Goal: Transaction & Acquisition: Obtain resource

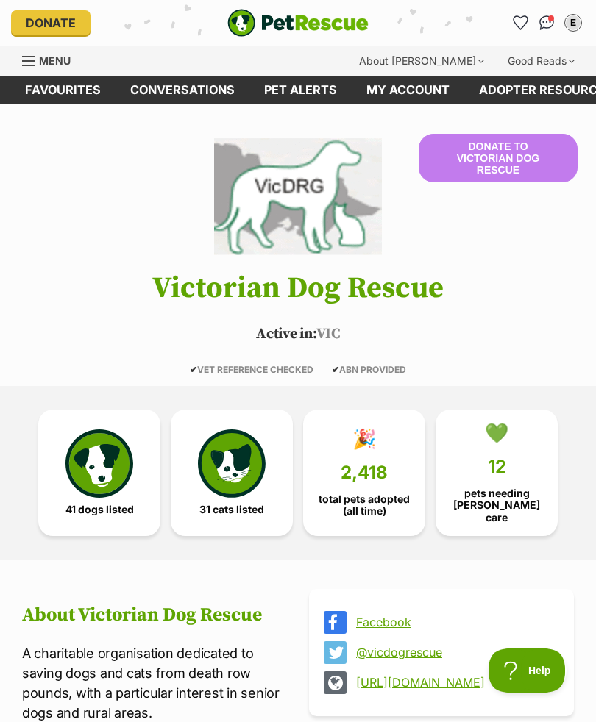
click at [203, 94] on link "Conversations" at bounding box center [182, 90] width 134 height 29
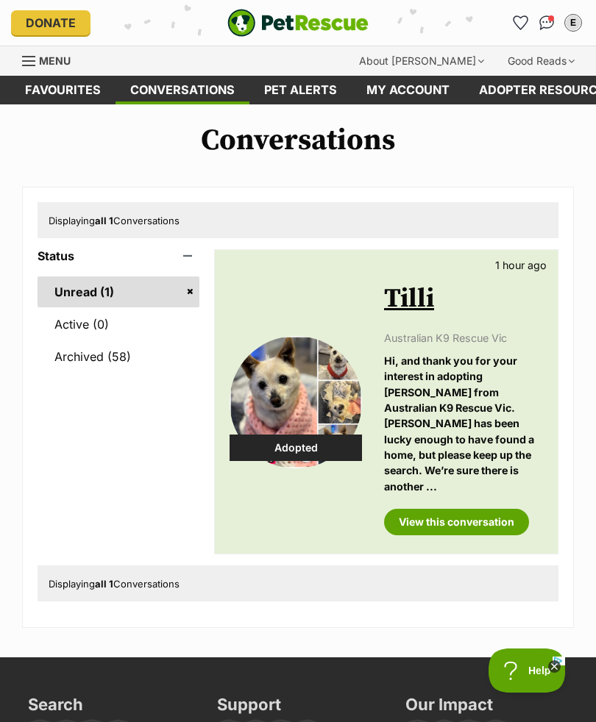
click at [531, 454] on p "Hi, and thank you for your interest in adopting Tilli from Australian K9 Rescue…" at bounding box center [463, 423] width 159 height 141
click at [532, 457] on p "Hi, and thank you for your interest in adopting Tilli from Australian K9 Rescue…" at bounding box center [463, 423] width 159 height 141
click at [513, 401] on p "Hi, and thank you for your interest in adopting [PERSON_NAME] from Australian K…" at bounding box center [463, 423] width 159 height 141
click at [460, 419] on p "Hi, and thank you for your interest in adopting [PERSON_NAME] from Australian K…" at bounding box center [463, 423] width 159 height 141
click at [472, 509] on link "View this conversation" at bounding box center [456, 522] width 145 height 26
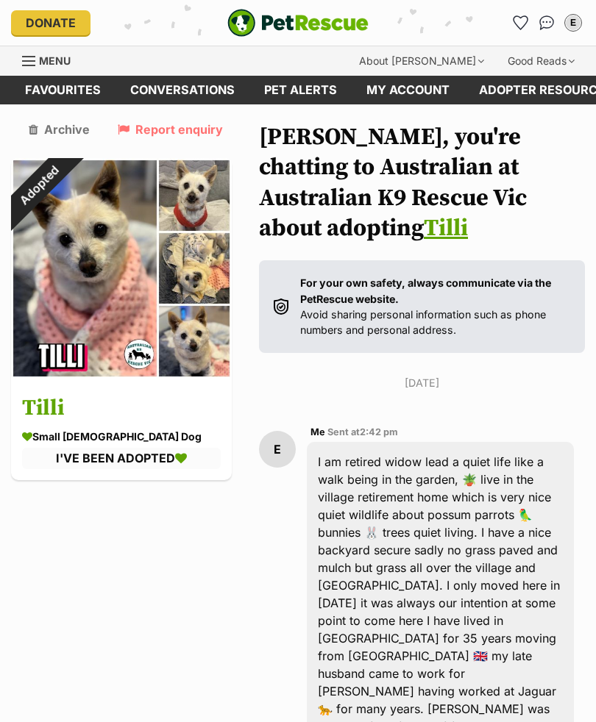
click at [419, 94] on link "My account" at bounding box center [407, 90] width 113 height 29
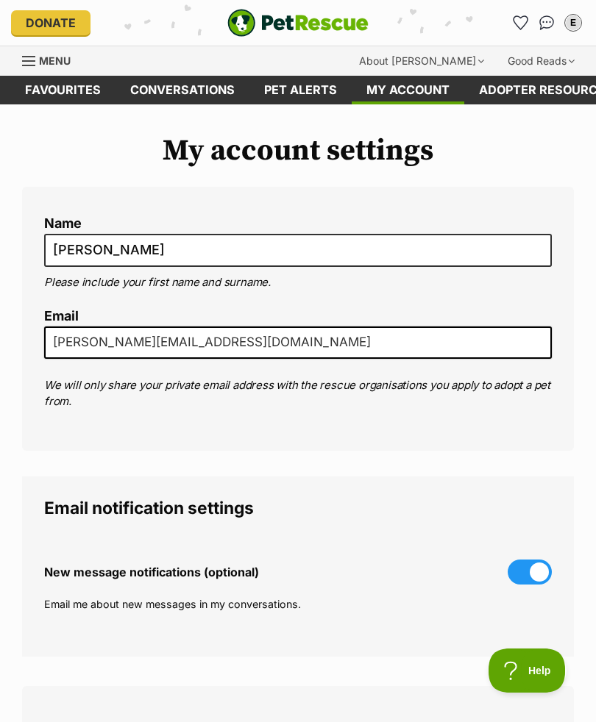
click at [194, 95] on link "Conversations" at bounding box center [182, 90] width 134 height 29
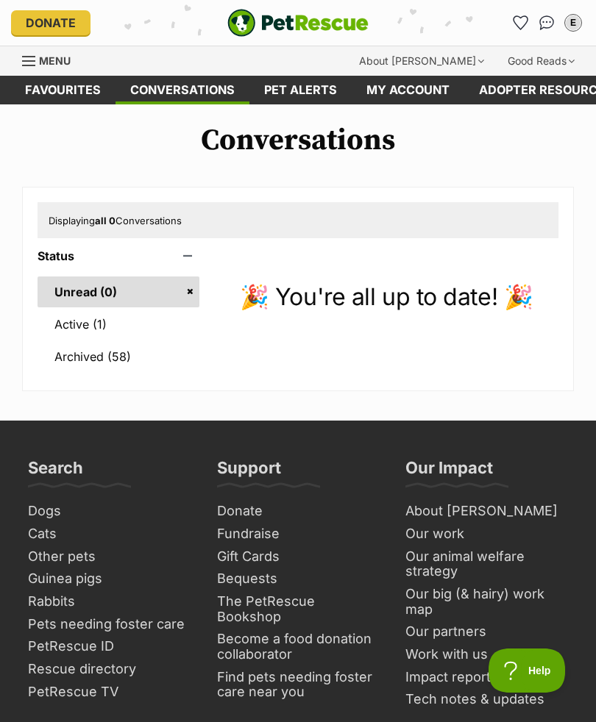
click at [88, 324] on link "Active (1)" at bounding box center [119, 324] width 162 height 31
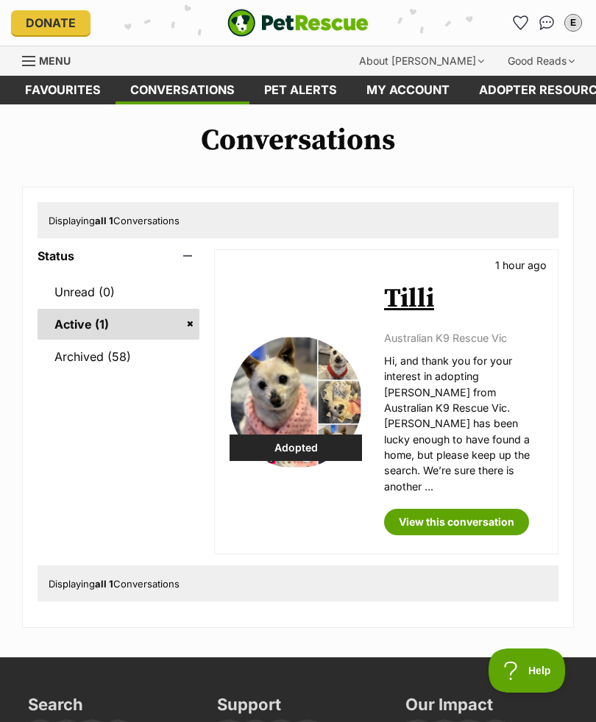
click at [516, 310] on h2 "Tilli" at bounding box center [463, 299] width 159 height 32
click at [511, 304] on h2 "Tilli" at bounding box center [463, 299] width 159 height 32
click at [415, 94] on link "My account" at bounding box center [407, 90] width 113 height 29
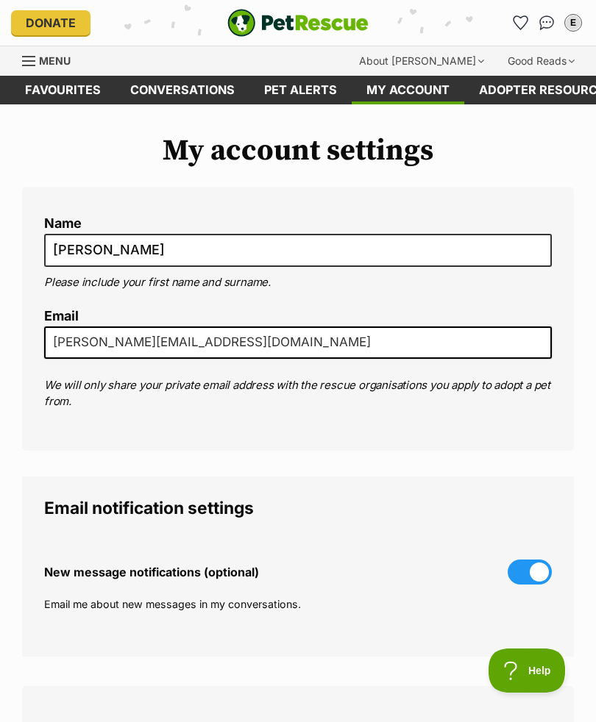
click at [425, 98] on link "My account" at bounding box center [407, 90] width 113 height 29
click at [59, 68] on link "Menu" at bounding box center [51, 59] width 59 height 26
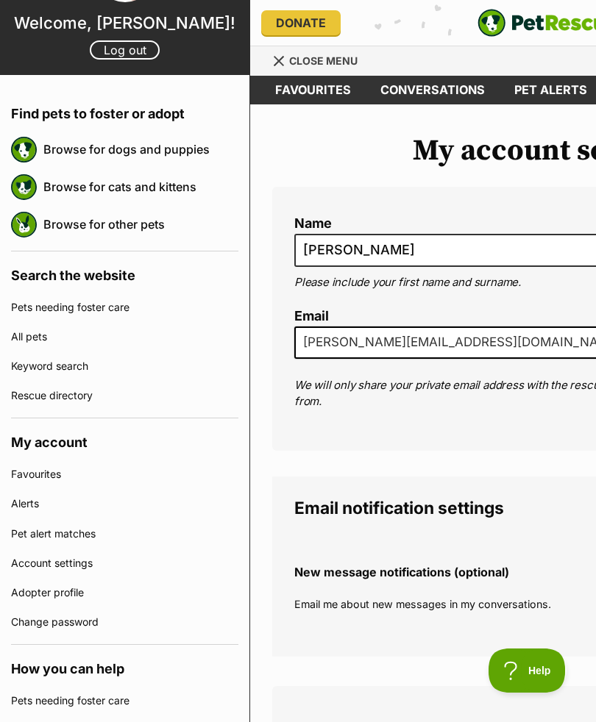
scroll to position [75, 0]
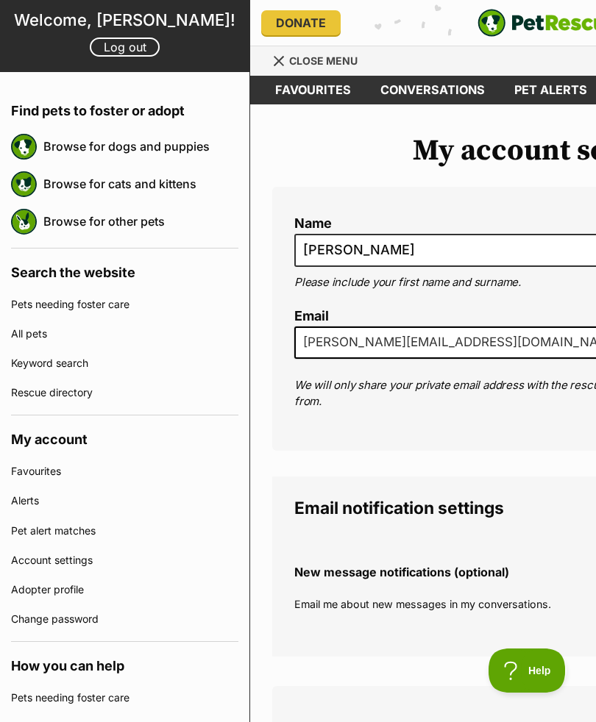
click at [85, 560] on link "Account settings" at bounding box center [124, 560] width 227 height 29
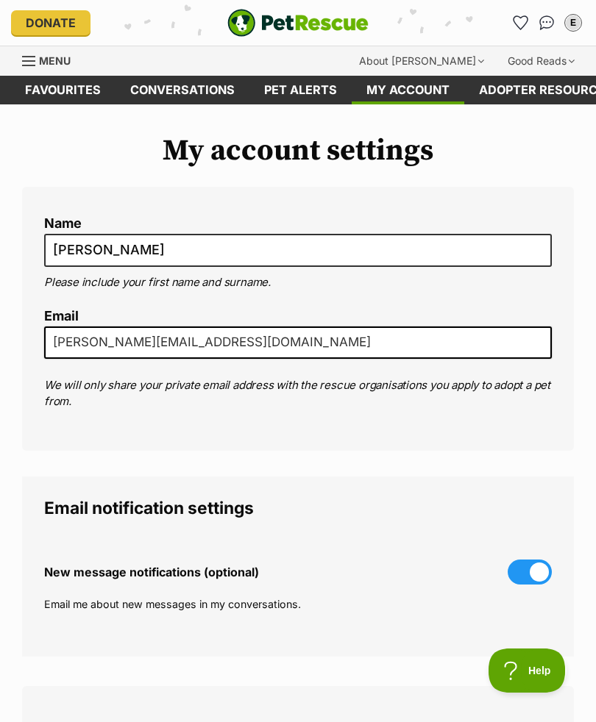
click at [194, 96] on link "Conversations" at bounding box center [182, 90] width 134 height 29
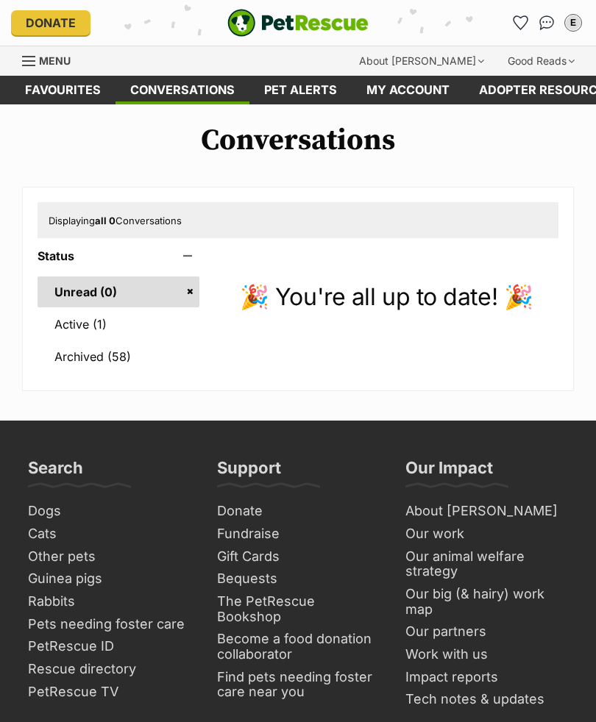
click at [85, 325] on link "Active (1)" at bounding box center [119, 324] width 162 height 31
click at [71, 65] on link "Menu" at bounding box center [51, 59] width 59 height 26
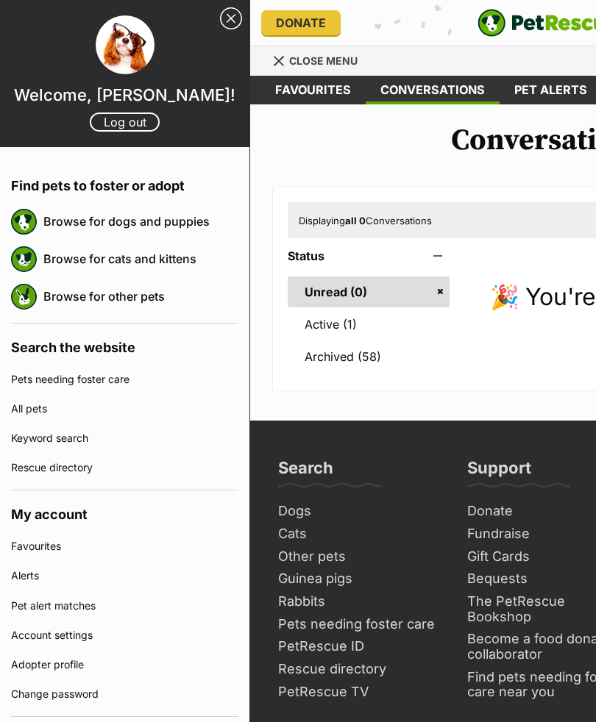
click at [132, 225] on link "Browse for dogs and puppies" at bounding box center [140, 221] width 195 height 31
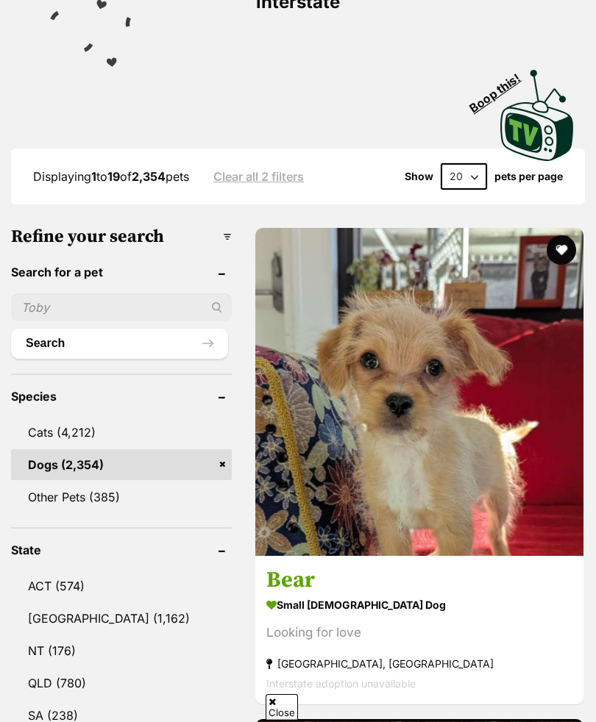
click at [97, 293] on input "text" at bounding box center [121, 307] width 221 height 28
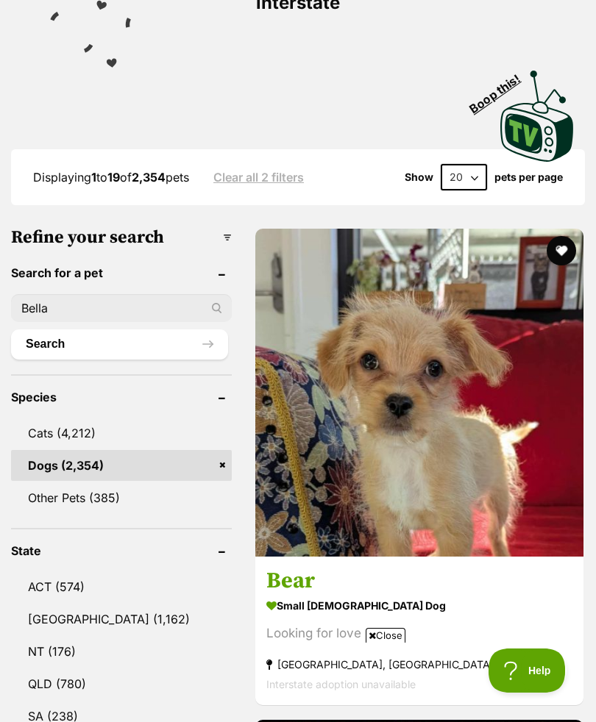
type input "Bella"
click at [105, 329] on button "Search" at bounding box center [119, 343] width 217 height 29
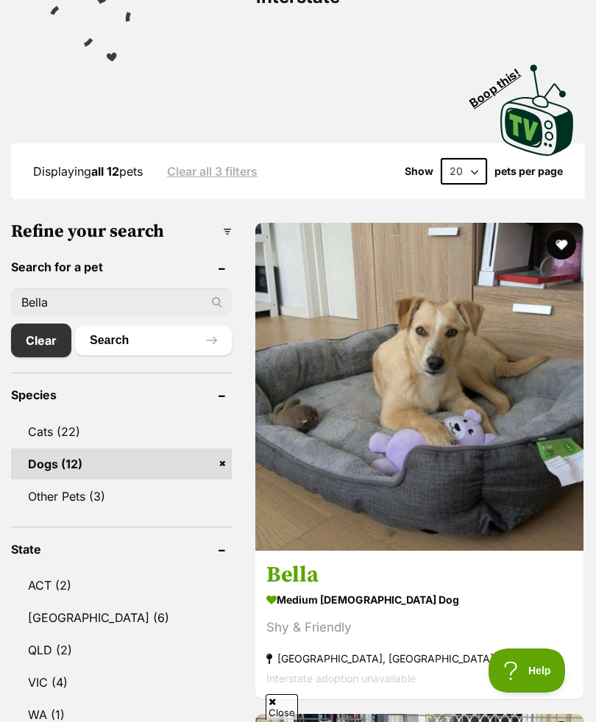
click at [57, 667] on link "VIC (4)" at bounding box center [121, 682] width 221 height 31
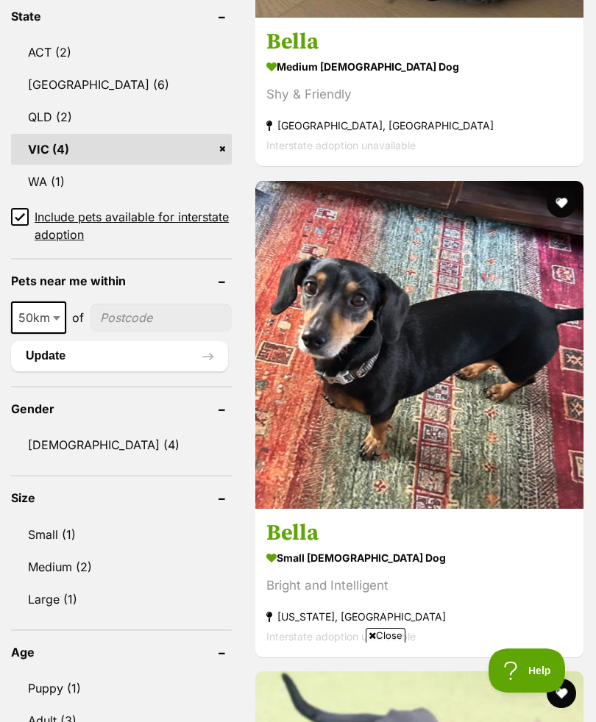
click at [497, 415] on img at bounding box center [419, 345] width 328 height 328
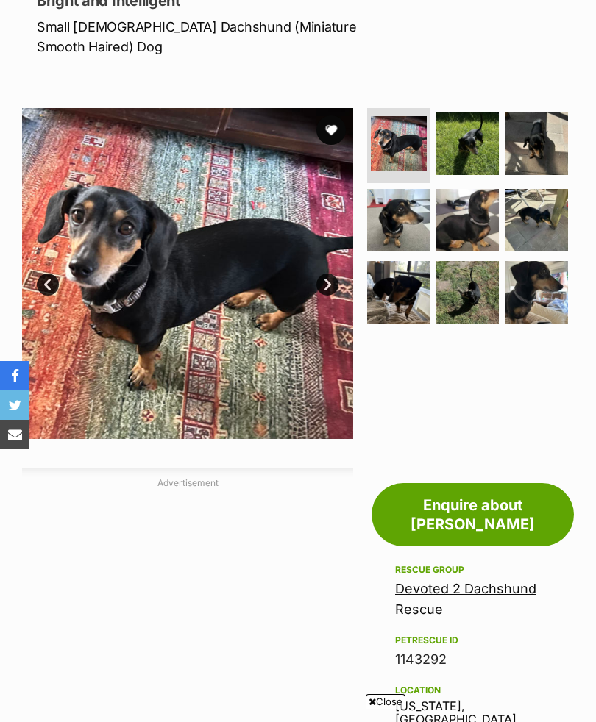
scroll to position [229, 0]
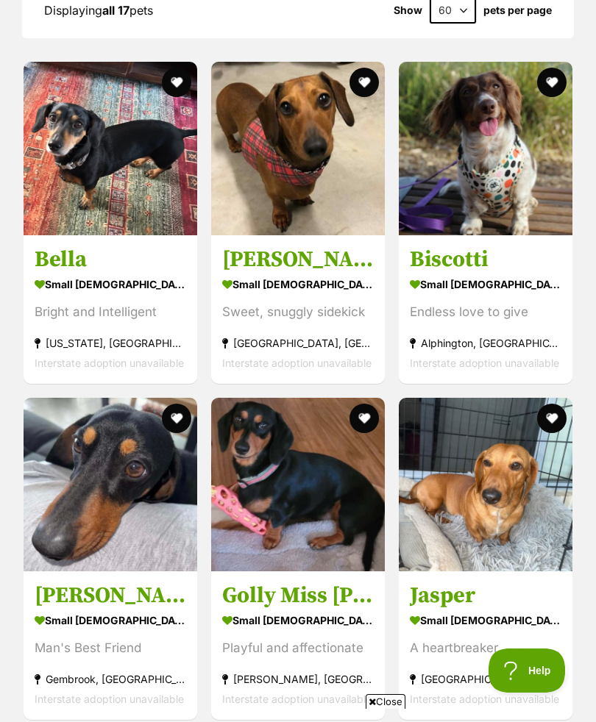
click at [320, 302] on div "Sweet, snuggly sidekick" at bounding box center [297, 312] width 151 height 20
click at [309, 274] on section "small female Dog Sweet, snuggly sidekick Lilydale, VIC Interstate adoption unav…" at bounding box center [297, 323] width 151 height 99
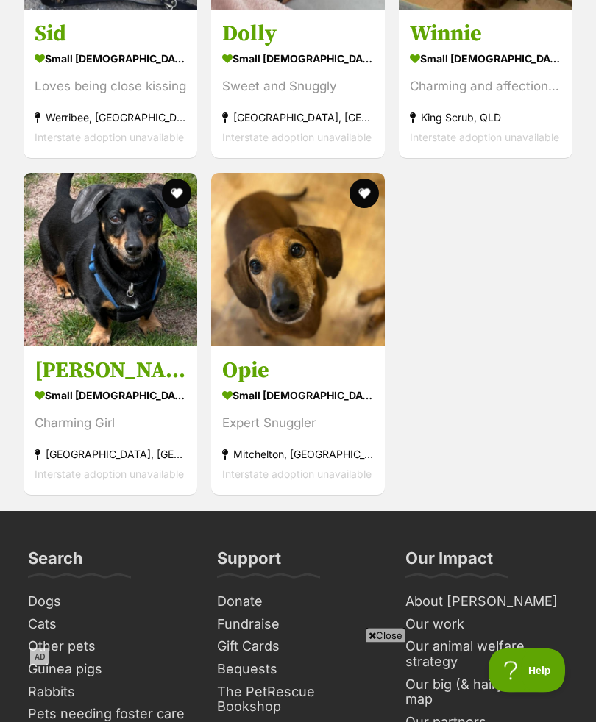
scroll to position [3166, 0]
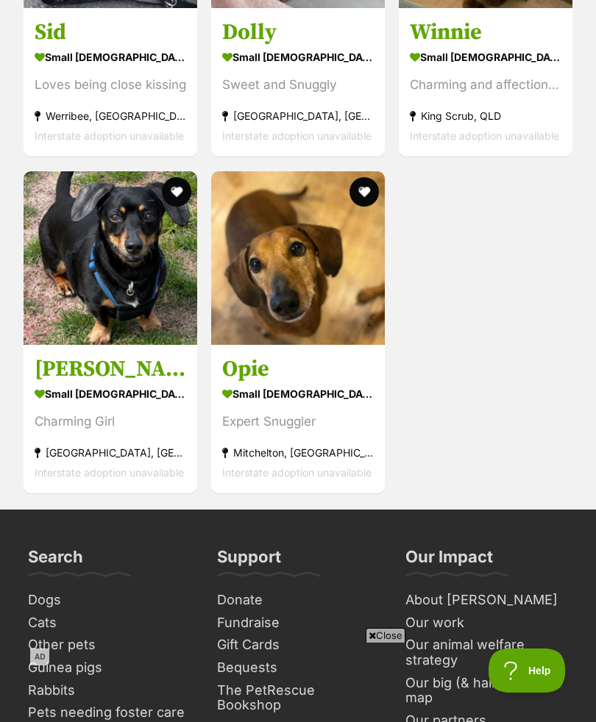
click at [155, 412] on div "Charming Girl" at bounding box center [110, 422] width 151 height 20
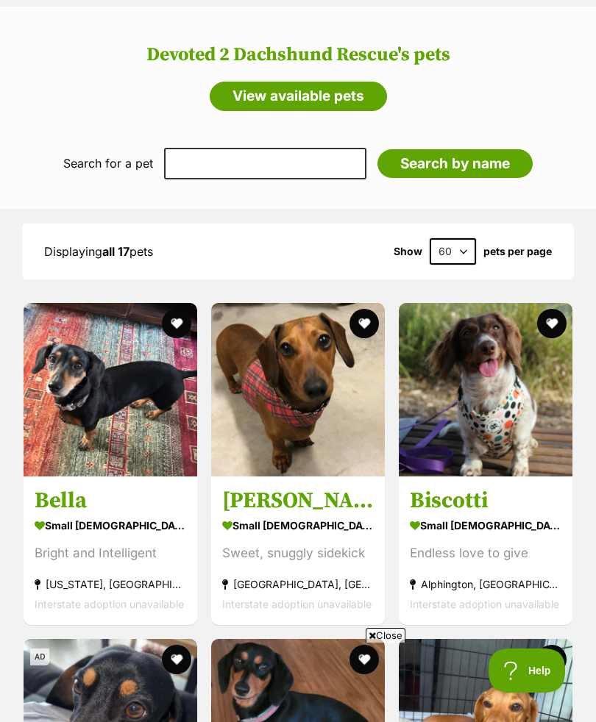
scroll to position [1351, 0]
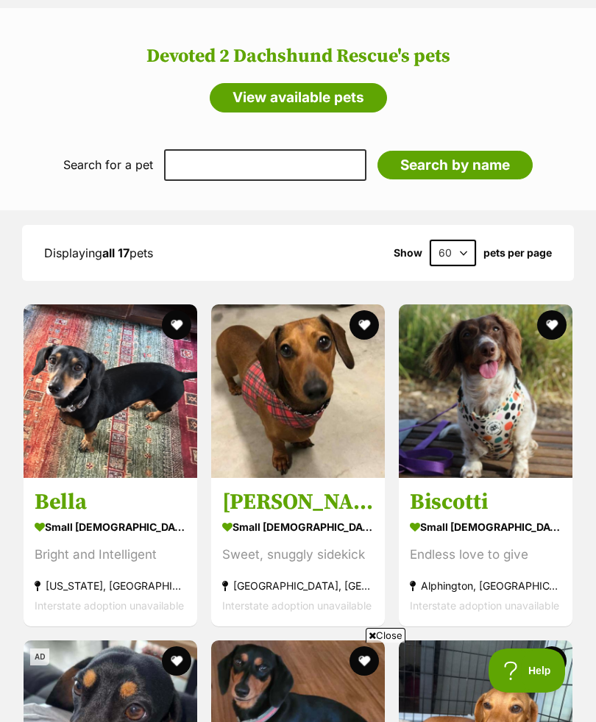
click at [164, 421] on img at bounding box center [111, 391] width 174 height 174
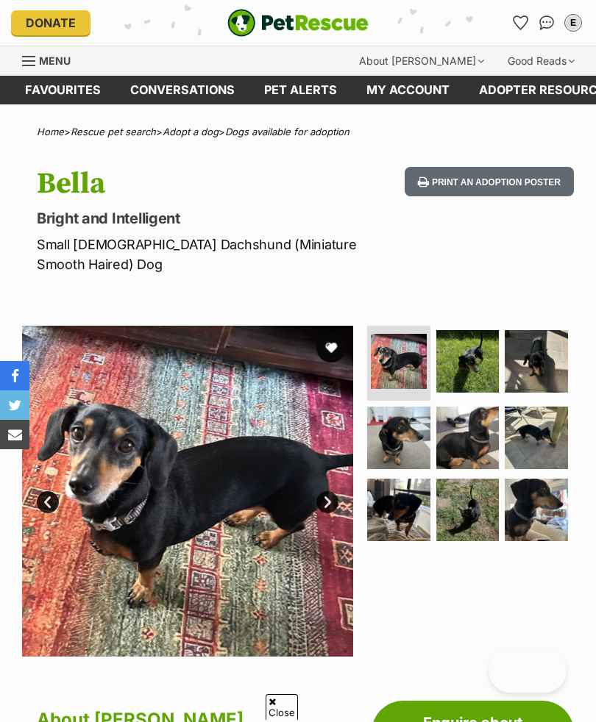
scroll to position [214, 0]
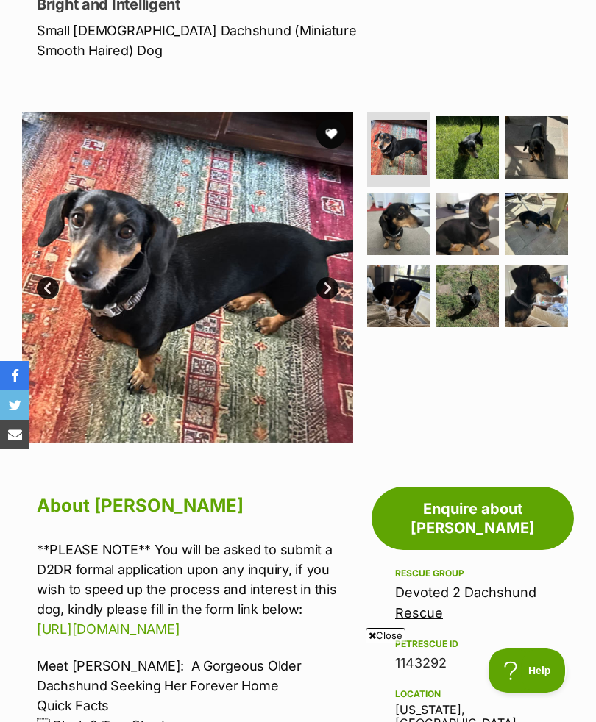
click at [334, 288] on link "Next" at bounding box center [327, 288] width 22 height 22
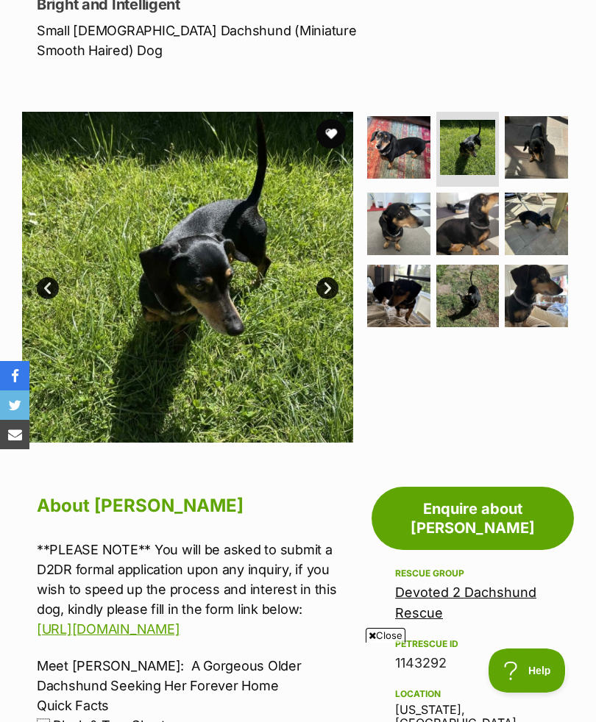
scroll to position [0, 0]
click at [335, 293] on link "Next" at bounding box center [327, 288] width 22 height 22
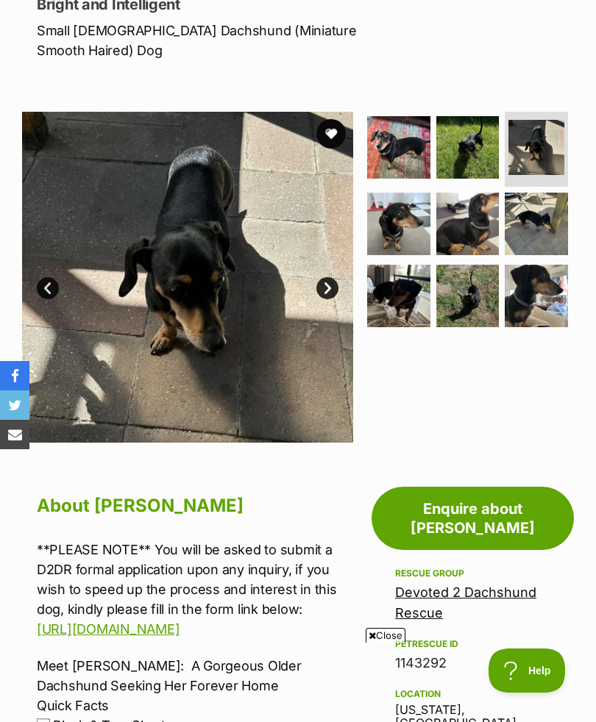
click at [337, 285] on link "Next" at bounding box center [327, 288] width 22 height 22
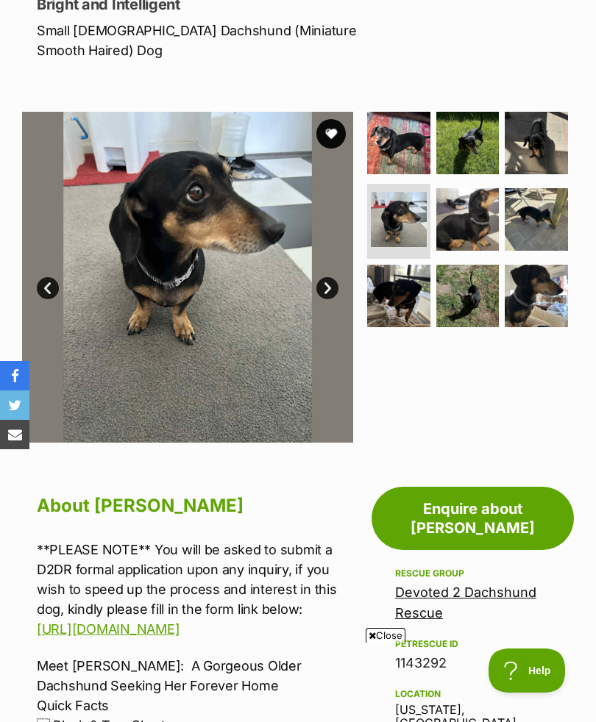
click at [336, 289] on link "Next" at bounding box center [327, 288] width 22 height 22
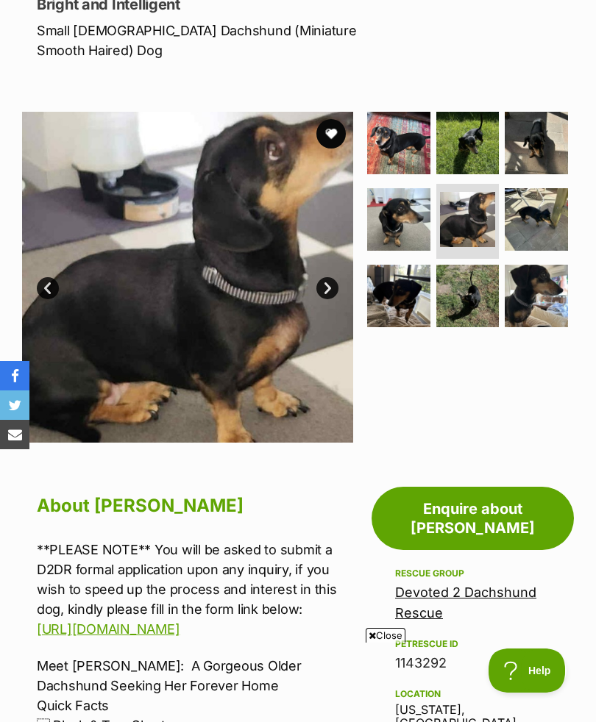
click at [336, 288] on link "Next" at bounding box center [327, 288] width 22 height 22
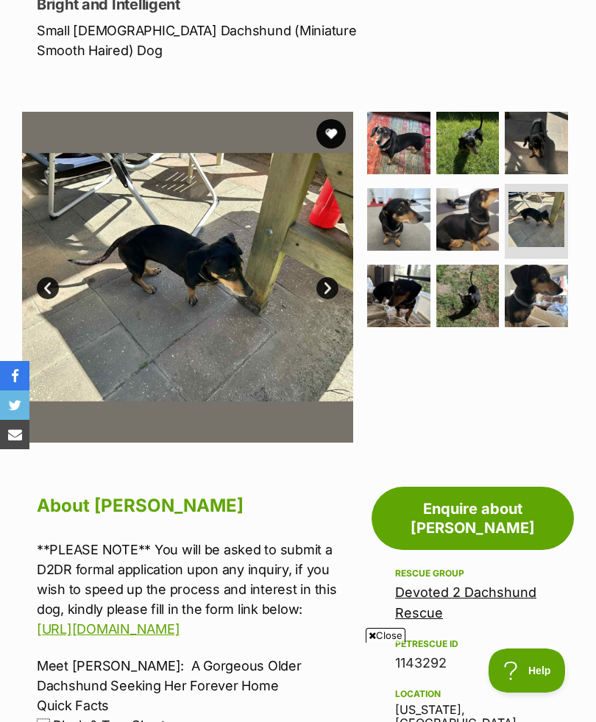
click at [336, 280] on link "Next" at bounding box center [327, 288] width 22 height 22
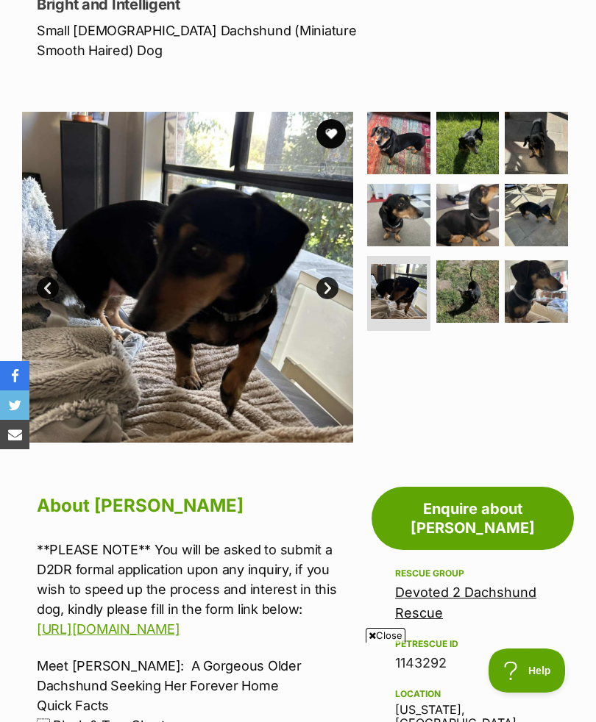
click at [335, 279] on link "Next" at bounding box center [327, 288] width 22 height 22
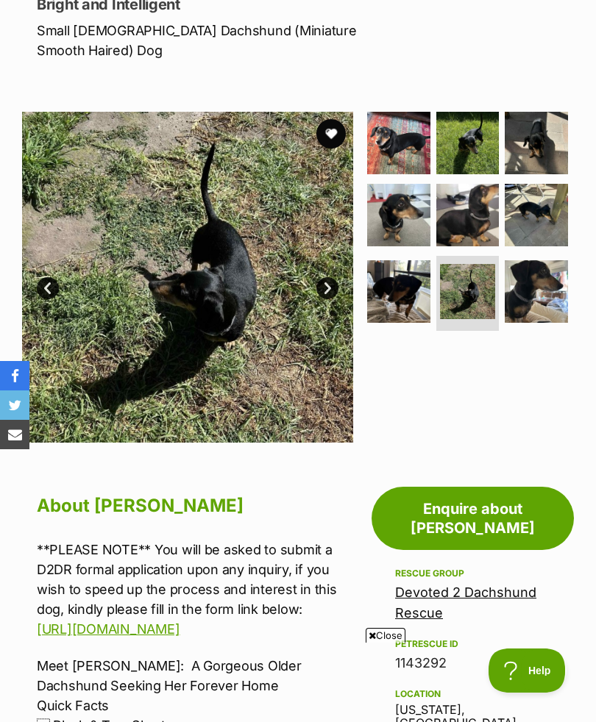
click at [333, 285] on link "Next" at bounding box center [327, 288] width 22 height 22
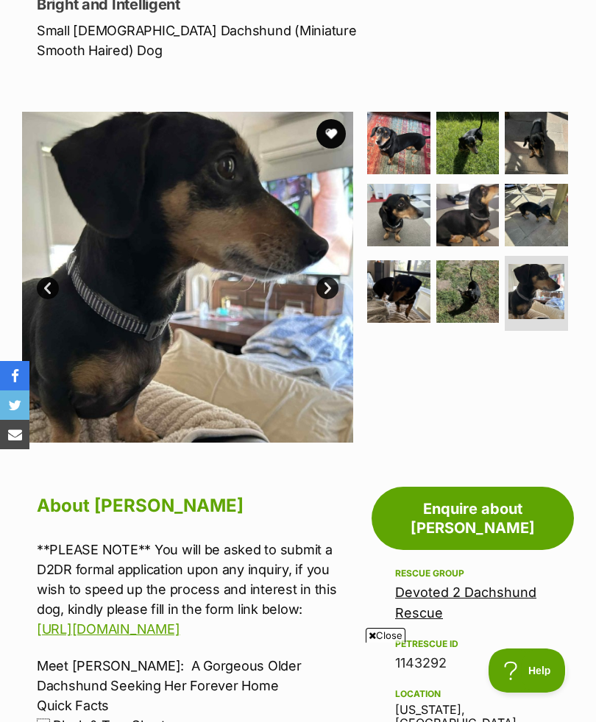
click at [330, 282] on link "Next" at bounding box center [327, 288] width 22 height 22
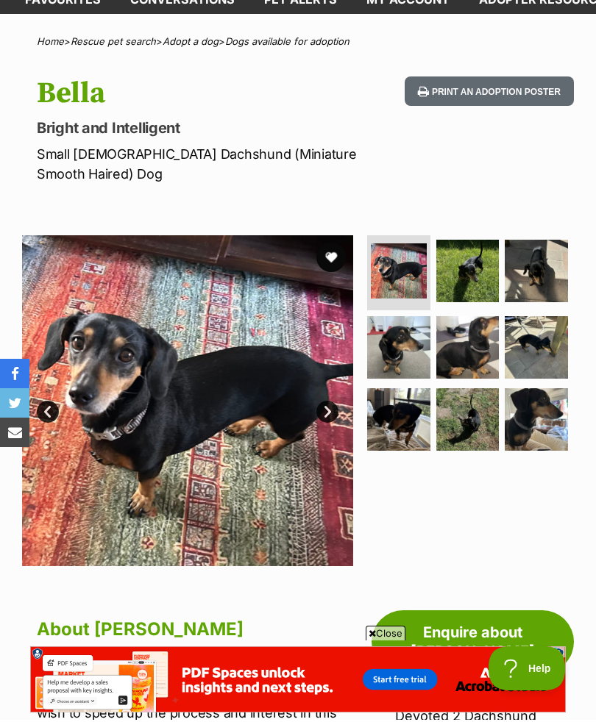
scroll to position [90, 0]
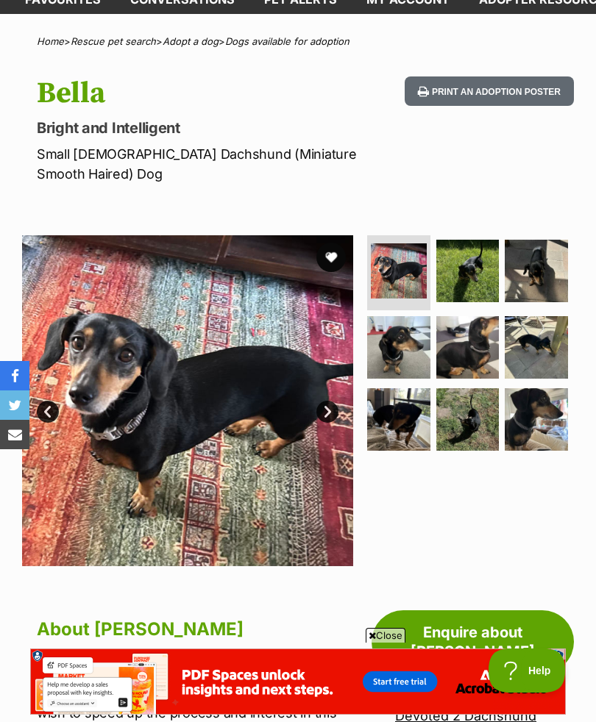
click at [414, 430] on img at bounding box center [398, 419] width 63 height 63
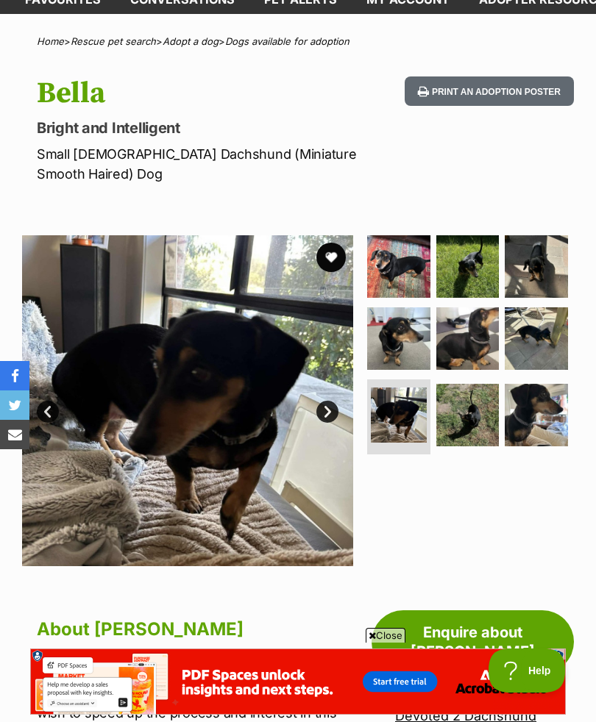
click at [410, 353] on img at bounding box center [398, 338] width 63 height 63
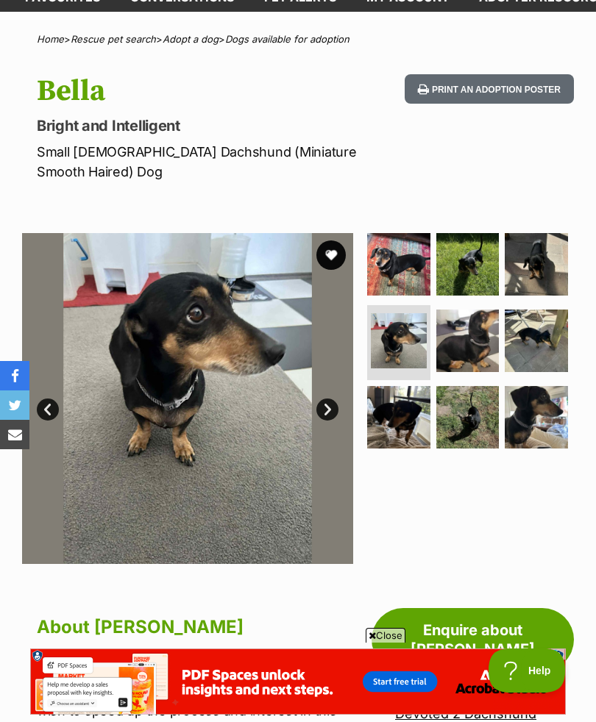
scroll to position [93, 0]
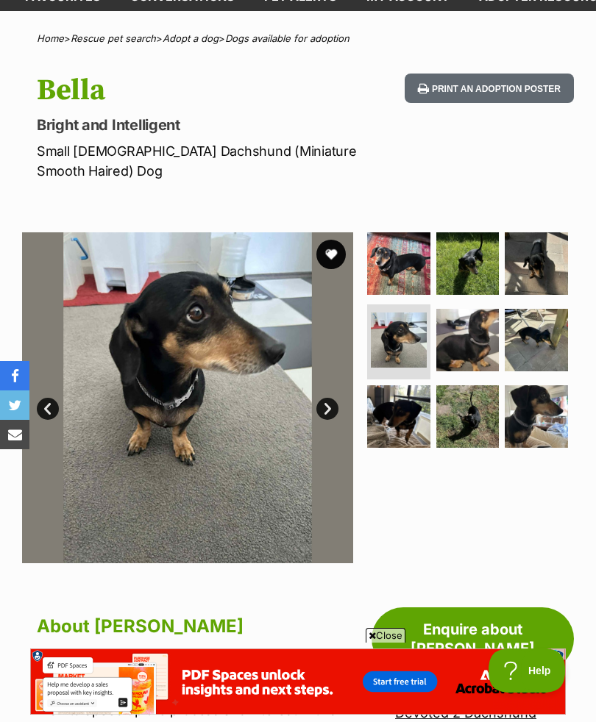
click at [474, 268] on img at bounding box center [467, 263] width 63 height 63
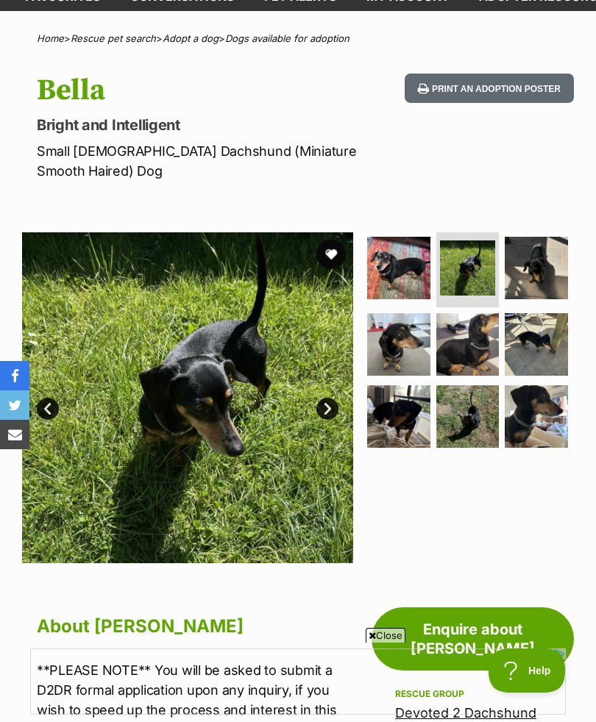
scroll to position [93, 0]
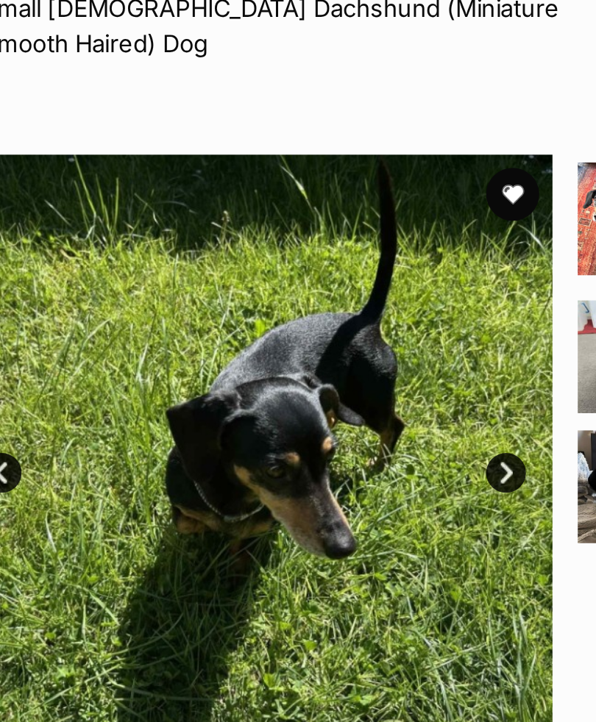
click at [316, 399] on link "Next" at bounding box center [327, 410] width 22 height 22
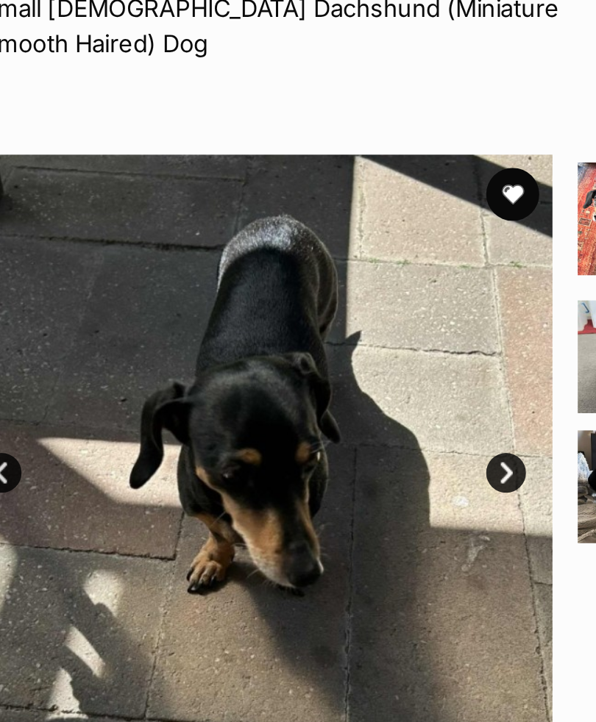
click at [316, 399] on link "Next" at bounding box center [327, 410] width 22 height 22
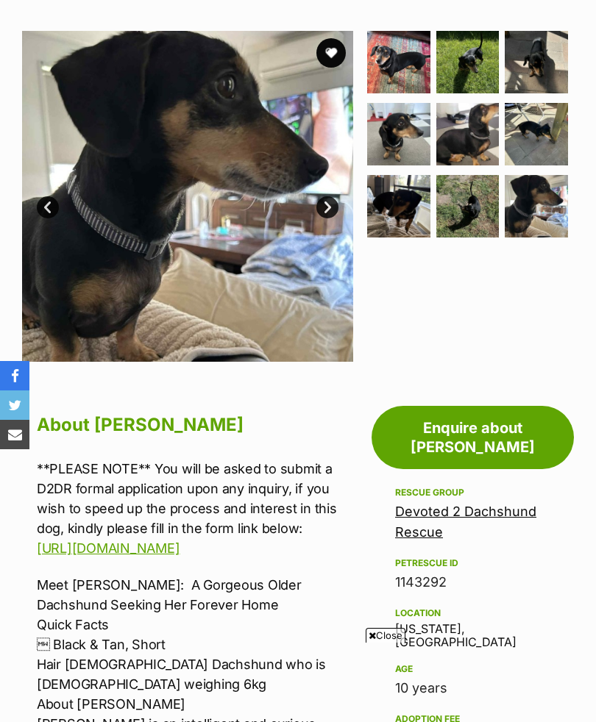
scroll to position [294, 0]
click at [329, 207] on link "Next" at bounding box center [327, 208] width 22 height 22
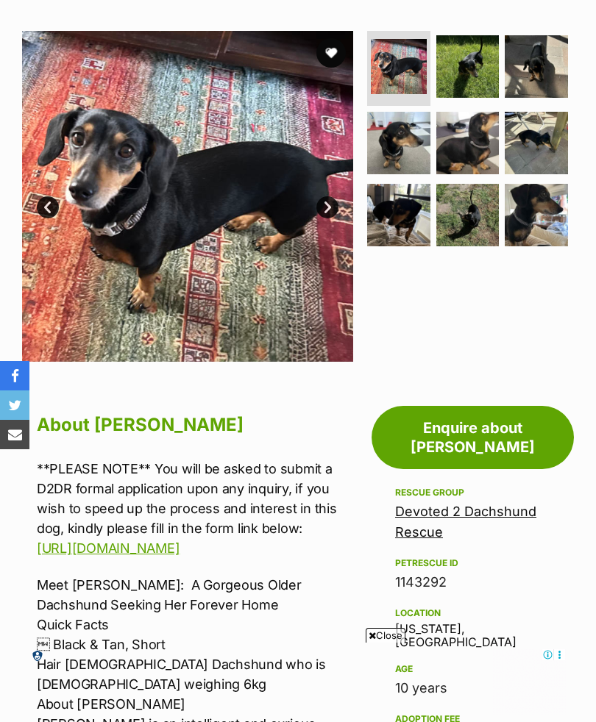
scroll to position [0, 0]
click at [335, 206] on link "Next" at bounding box center [327, 207] width 22 height 22
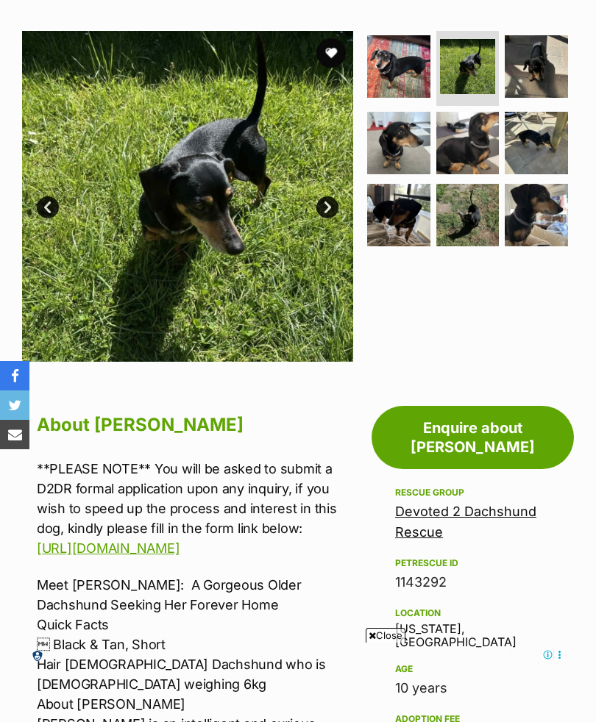
click at [336, 207] on link "Next" at bounding box center [327, 207] width 22 height 22
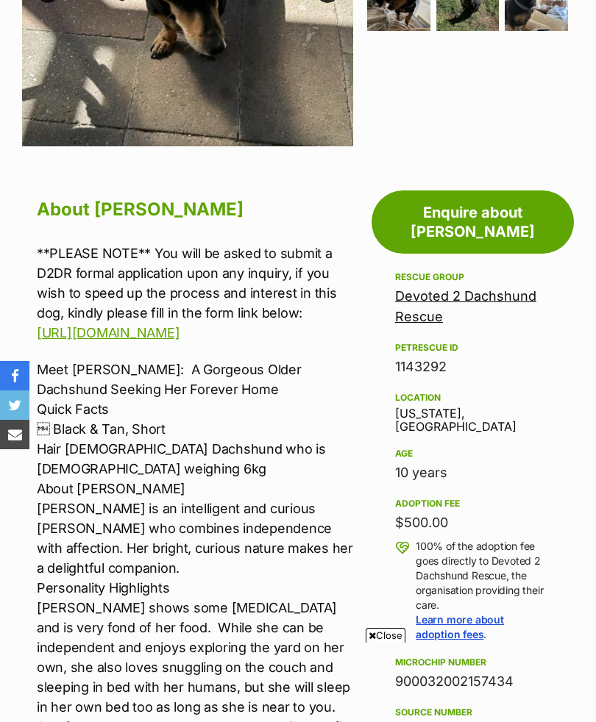
click at [549, 404] on div "Rescue group Devoted 2 Dachshund Rescue PetRescue ID 1143292 Location [US_STATE…" at bounding box center [472, 530] width 155 height 524
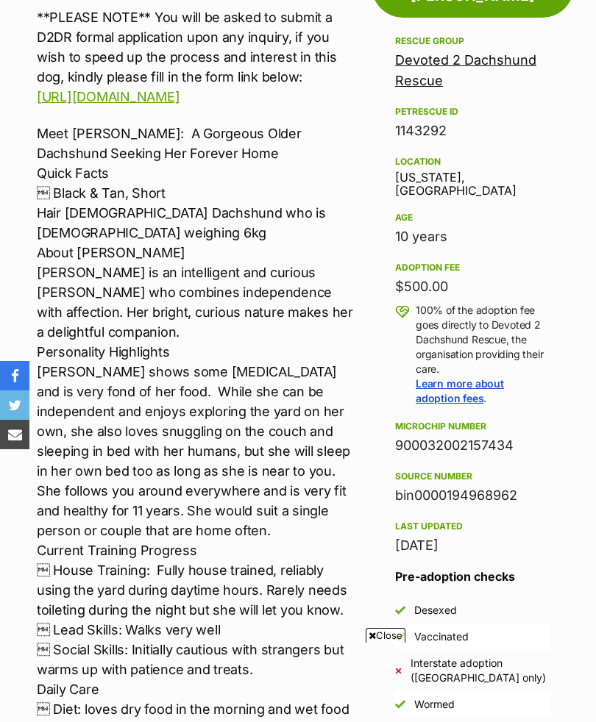
scroll to position [743, 0]
